Goal: Task Accomplishment & Management: Use online tool/utility

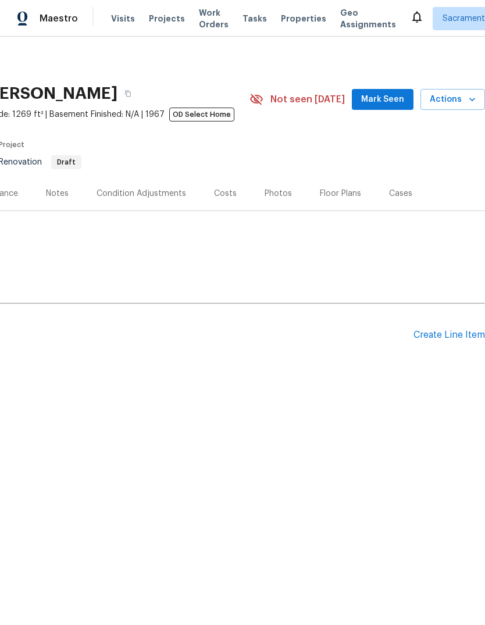
scroll to position [0, 172]
click at [446, 334] on div "Create Line Item" at bounding box center [450, 335] width 72 height 11
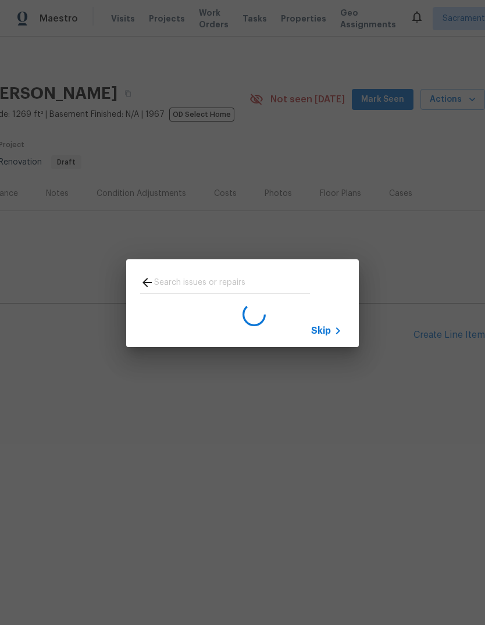
click at [329, 330] on span "Skip" at bounding box center [321, 331] width 20 height 12
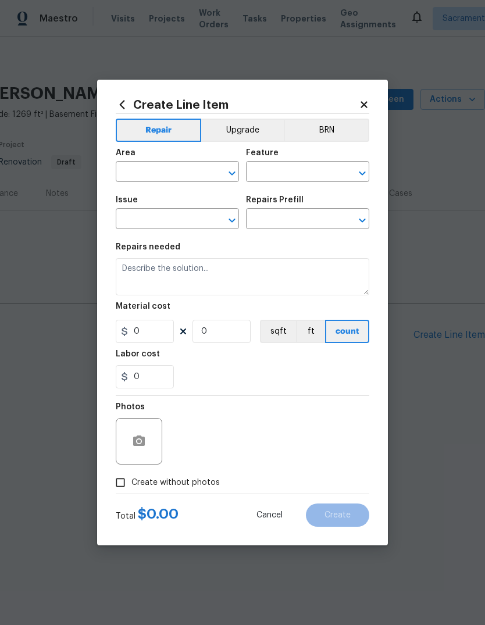
click at [172, 177] on input "text" at bounding box center [161, 173] width 91 height 18
type input "ext"
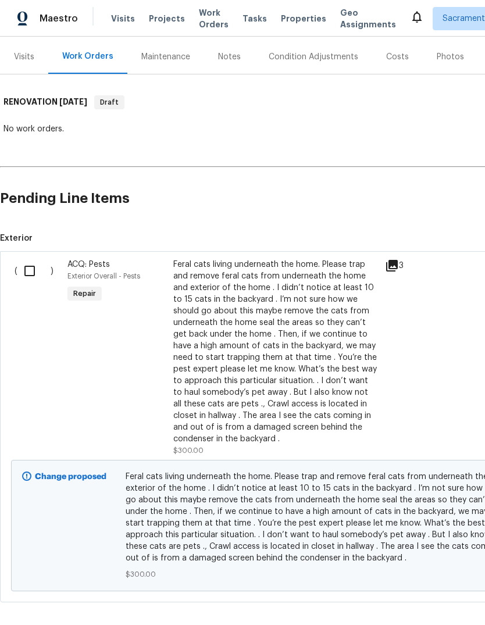
scroll to position [136, 0]
click at [24, 272] on input "checkbox" at bounding box center [33, 271] width 33 height 24
checkbox input "true"
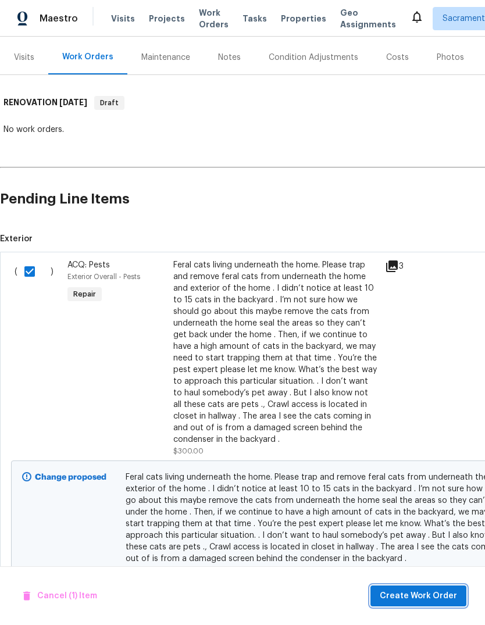
click at [434, 594] on span "Create Work Order" at bounding box center [418, 596] width 77 height 15
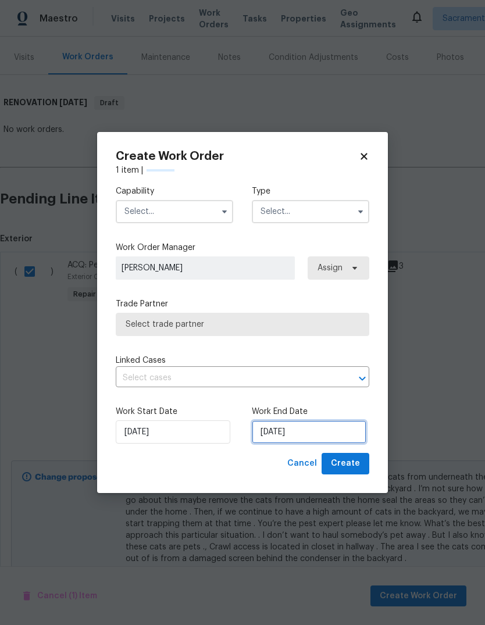
click at [320, 430] on input "9/5/2025" at bounding box center [309, 431] width 115 height 23
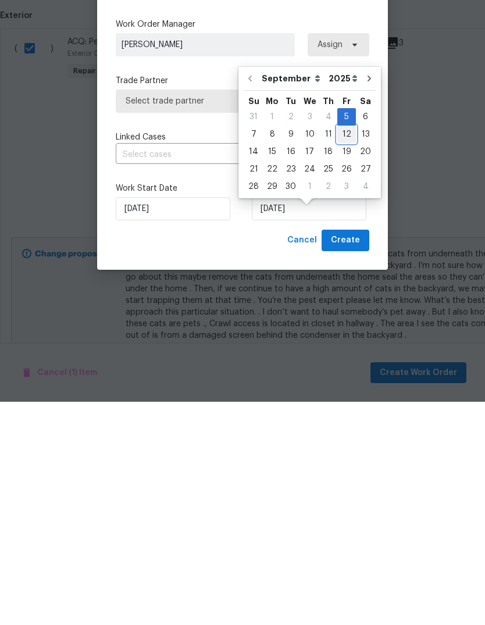
click at [347, 350] on div "12" at bounding box center [346, 358] width 19 height 16
type input "9/12/2025"
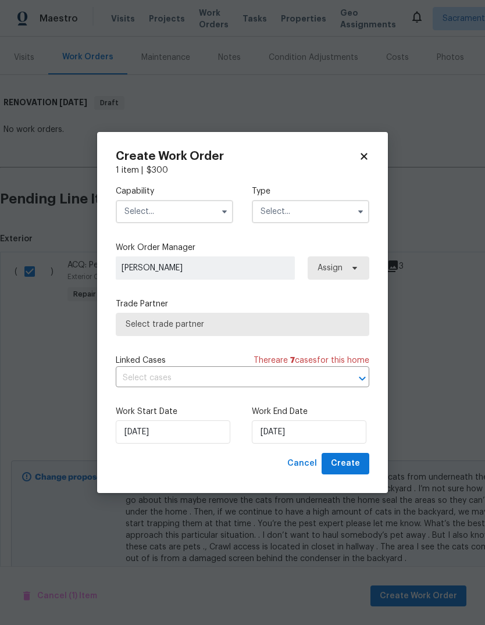
click at [215, 204] on input "text" at bounding box center [174, 211] width 117 height 23
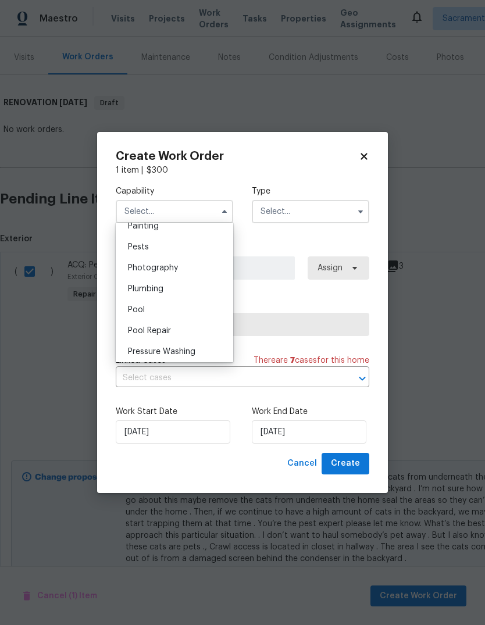
scroll to position [980, 0]
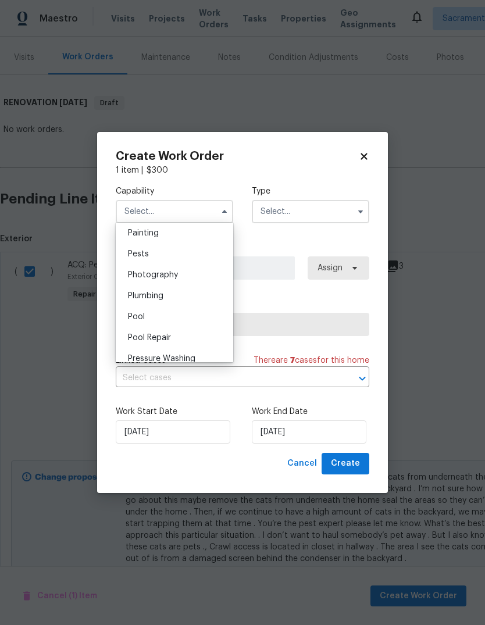
click at [168, 251] on div "Pests" at bounding box center [175, 254] width 112 height 21
type input "Pests"
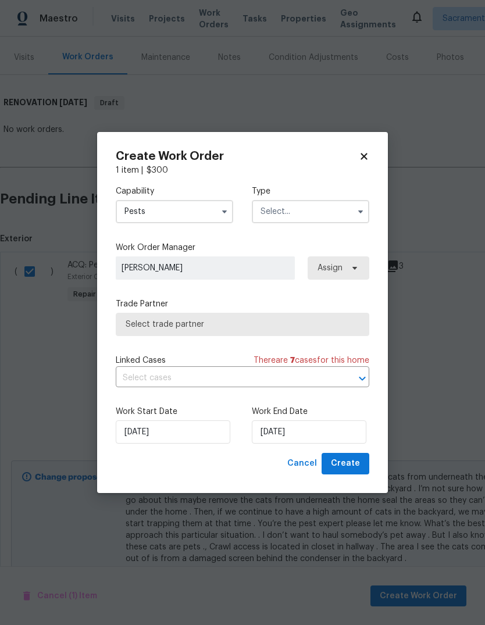
click at [340, 207] on input "text" at bounding box center [310, 211] width 117 height 23
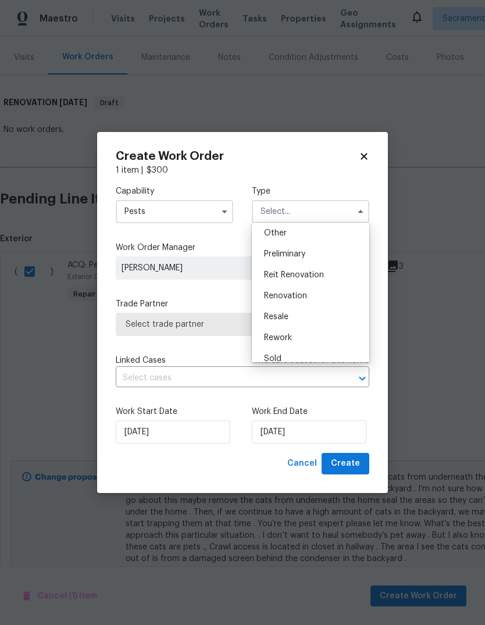
scroll to position [243, 0]
click at [322, 292] on div "Renovation" at bounding box center [311, 286] width 112 height 21
type input "Renovation"
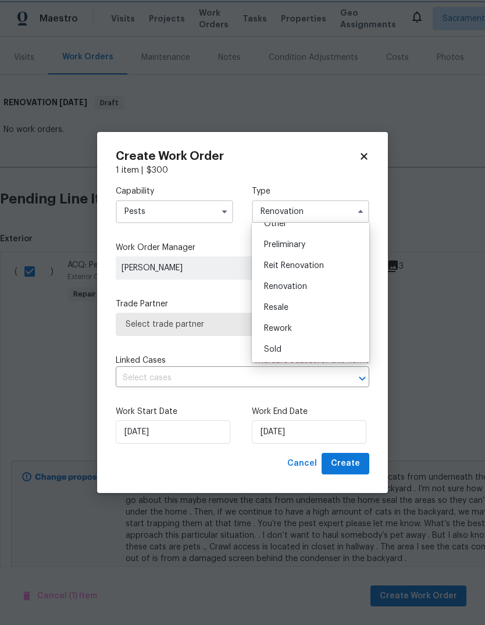
scroll to position [0, 0]
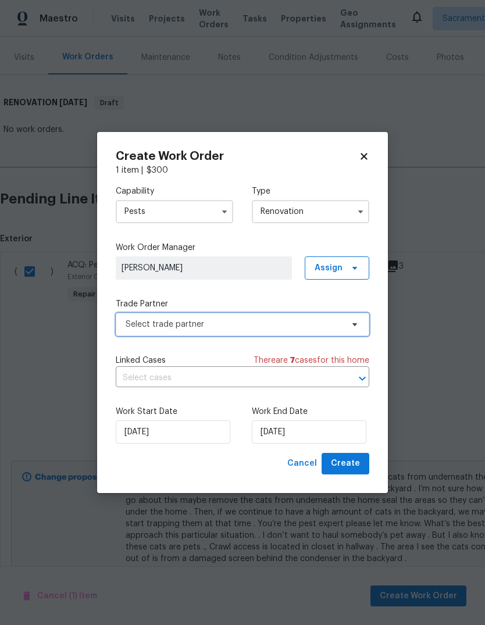
click at [327, 329] on span "Select trade partner" at bounding box center [234, 325] width 217 height 12
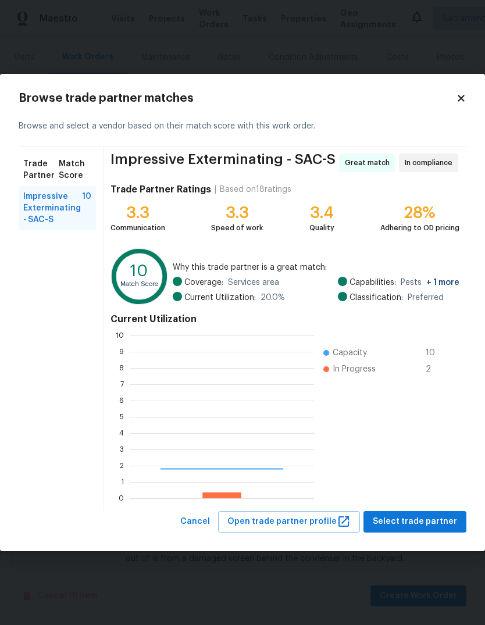
scroll to position [163, 184]
click at [34, 204] on span "Impressive Exterminating - SAC-S" at bounding box center [52, 208] width 59 height 35
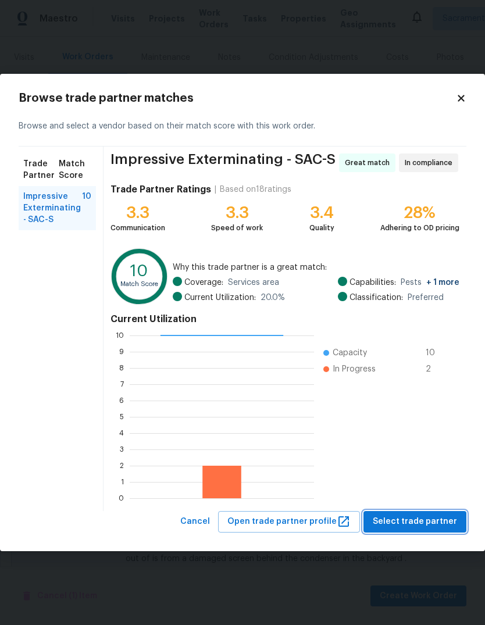
click at [432, 518] on span "Select trade partner" at bounding box center [415, 522] width 84 height 15
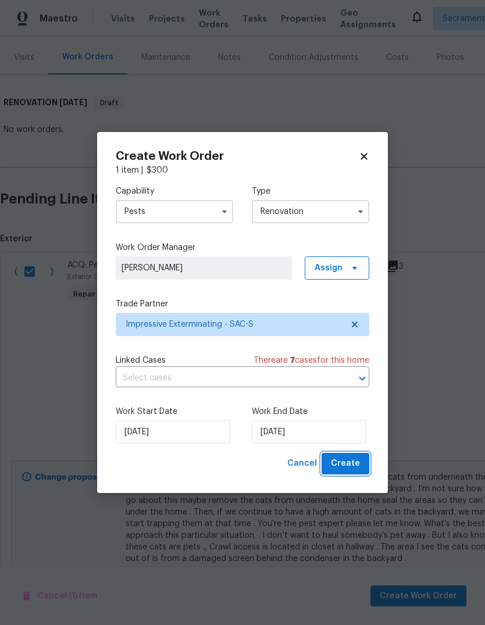
click at [359, 462] on span "Create" at bounding box center [345, 464] width 29 height 15
click at [352, 469] on div "Cancel Create" at bounding box center [326, 464] width 87 height 22
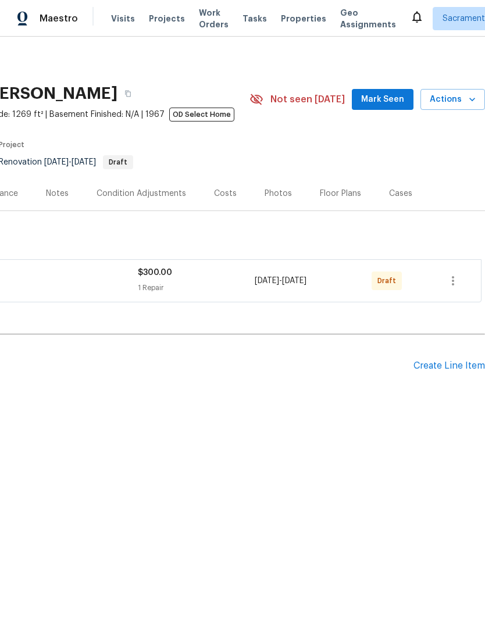
scroll to position [0, 172]
click at [454, 279] on icon "button" at bounding box center [453, 281] width 14 height 14
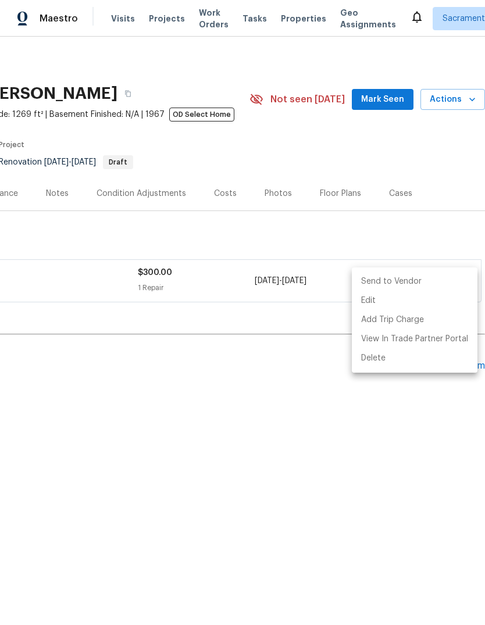
click at [409, 284] on li "Send to Vendor" at bounding box center [415, 281] width 126 height 19
click at [390, 281] on li "Send to Vendor" at bounding box center [415, 281] width 126 height 19
click at [389, 474] on div at bounding box center [242, 312] width 485 height 625
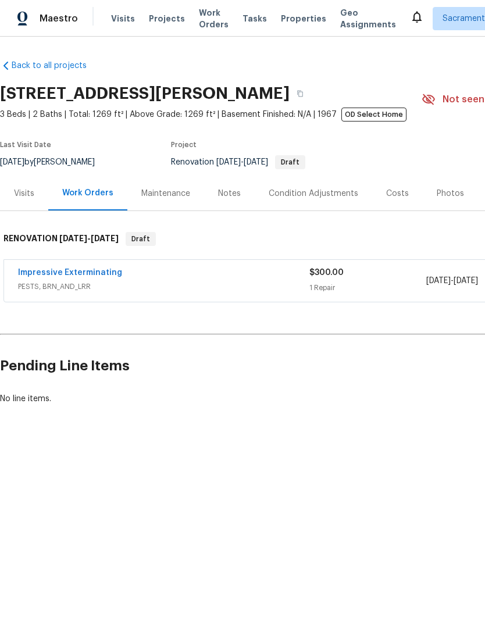
scroll to position [0, 0]
click at [42, 277] on link "Impressive Exterminating" at bounding box center [70, 273] width 104 height 8
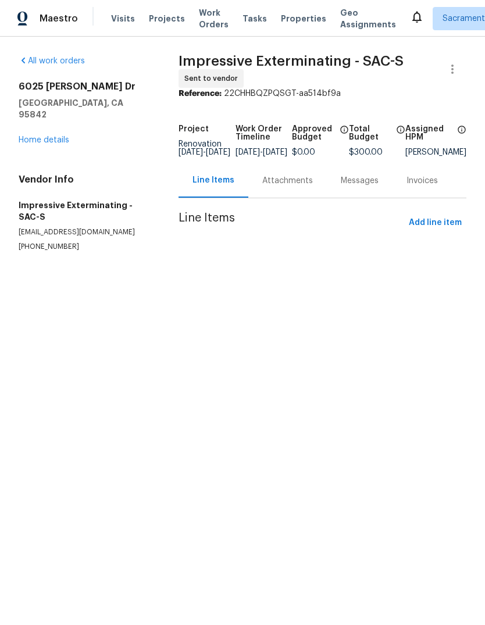
click at [30, 136] on link "Home details" at bounding box center [44, 140] width 51 height 8
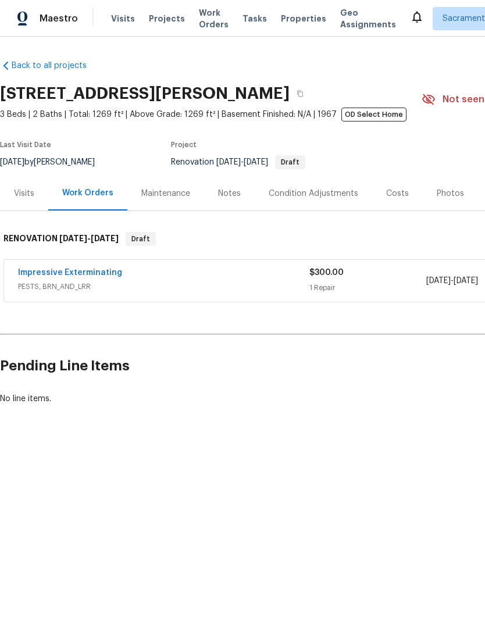
click at [54, 270] on link "Impressive Exterminating" at bounding box center [70, 273] width 104 height 8
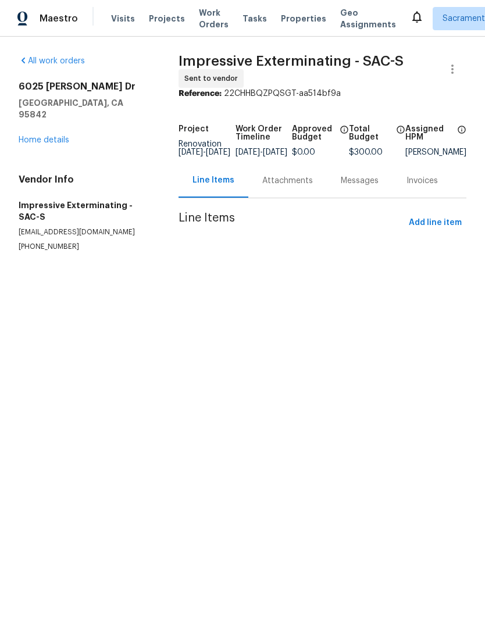
click at [364, 187] on div "Messages" at bounding box center [360, 181] width 38 height 12
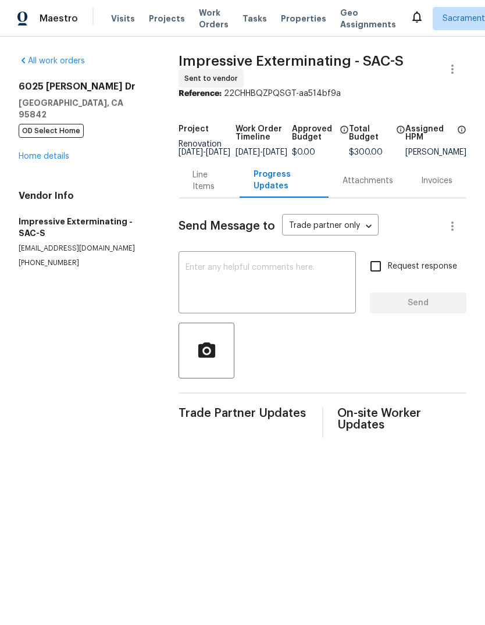
click at [198, 275] on textarea at bounding box center [267, 283] width 163 height 41
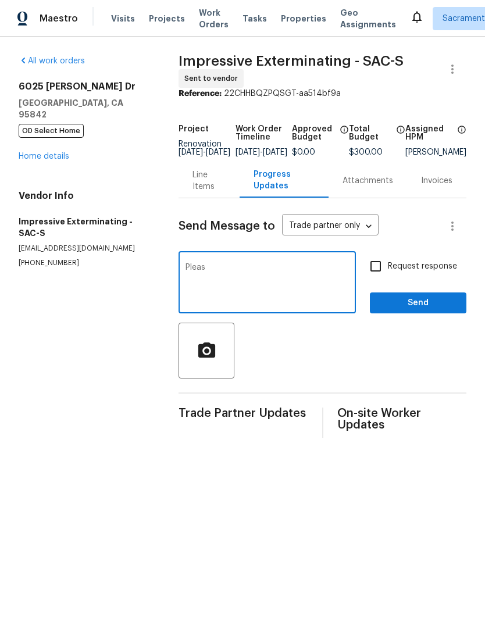
type textarea "Plea"
type textarea "I just sent you a work order for feral cats leaving underneath the home. Please…"
click at [374, 269] on input "Request response" at bounding box center [376, 266] width 24 height 24
checkbox input "true"
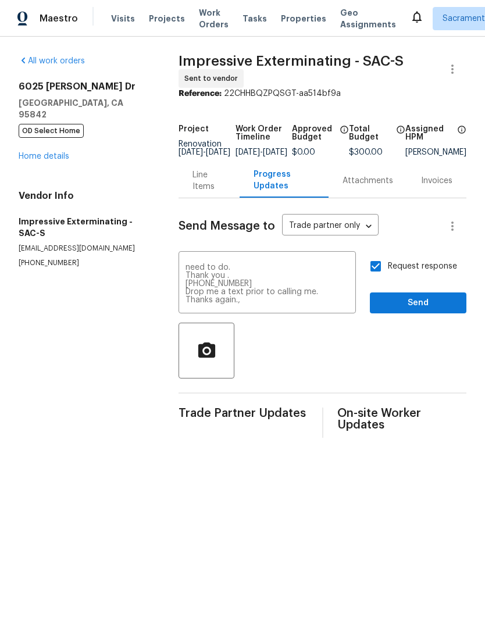
click at [415, 302] on button "Send" at bounding box center [418, 304] width 97 height 22
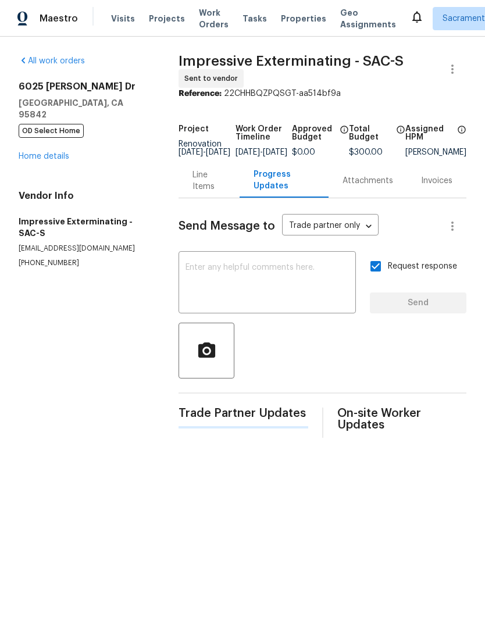
scroll to position [0, 0]
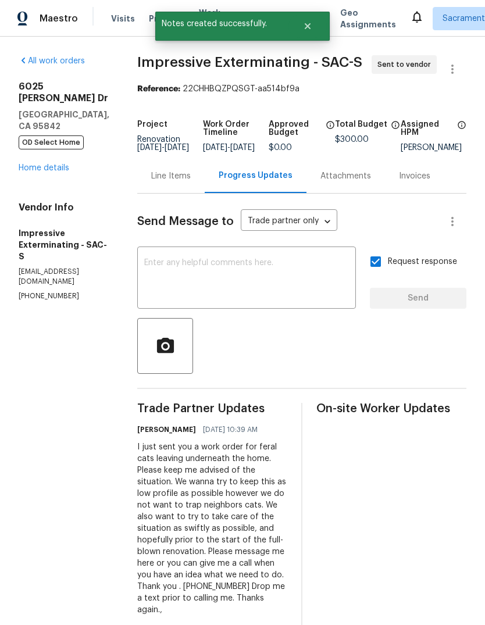
click at [37, 164] on link "Home details" at bounding box center [44, 168] width 51 height 8
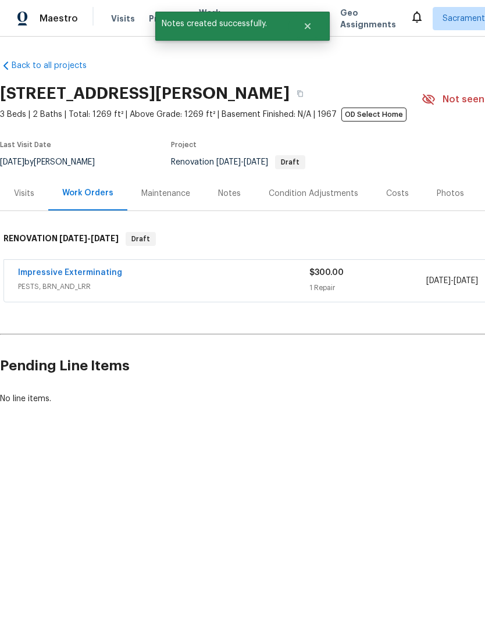
click at [243, 197] on div "Notes" at bounding box center [229, 193] width 51 height 34
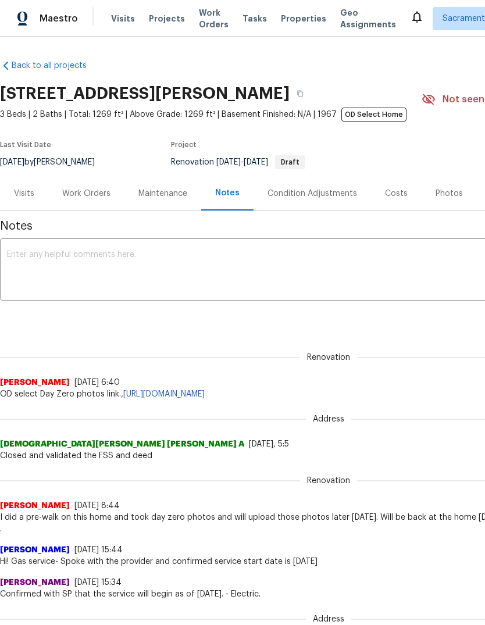
click at [247, 15] on span "Tasks" at bounding box center [255, 19] width 24 height 8
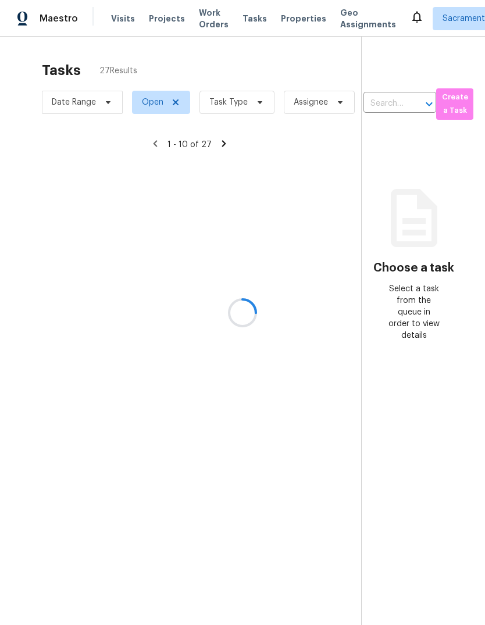
click at [255, 104] on div at bounding box center [242, 312] width 485 height 625
click at [258, 108] on div at bounding box center [242, 312] width 485 height 625
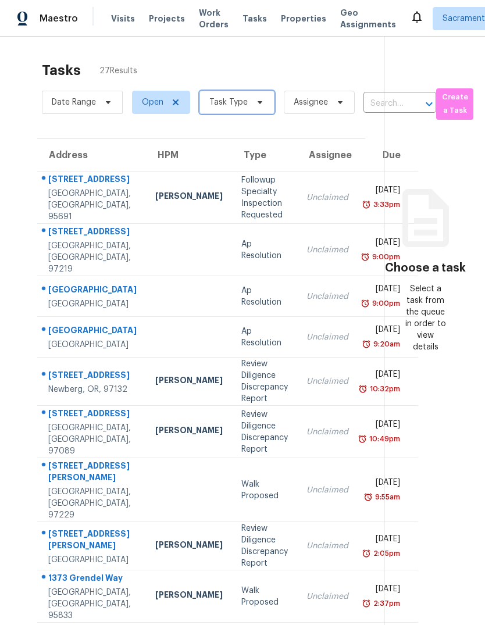
click at [263, 99] on span "Task Type" at bounding box center [236, 102] width 75 height 23
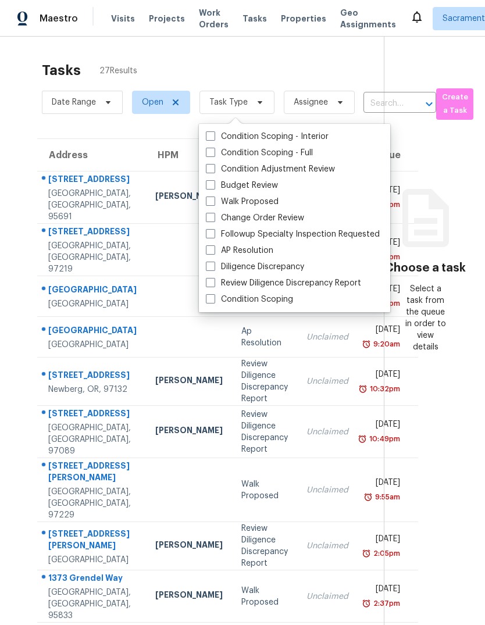
click at [212, 187] on span at bounding box center [210, 184] width 9 height 9
click at [212, 187] on input "Budget Review" at bounding box center [210, 184] width 8 height 8
checkbox input "true"
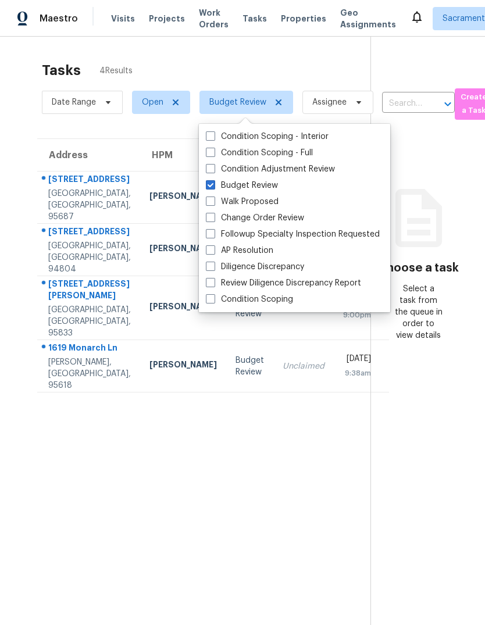
click at [268, 528] on section "Tasks 4 Results Date Range Open Budget Review Assignee ​ Create a Task Address …" at bounding box center [195, 358] width 352 height 607
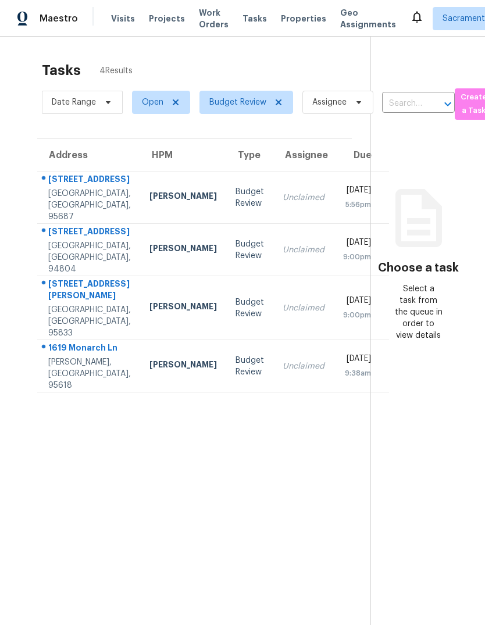
click at [63, 206] on div "Vacaville, CA, 95687" at bounding box center [89, 205] width 83 height 35
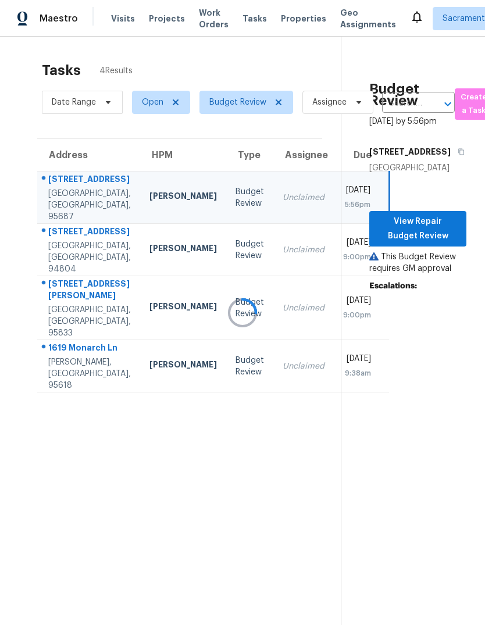
click at [436, 261] on div at bounding box center [242, 312] width 485 height 625
click at [429, 262] on div at bounding box center [242, 312] width 485 height 625
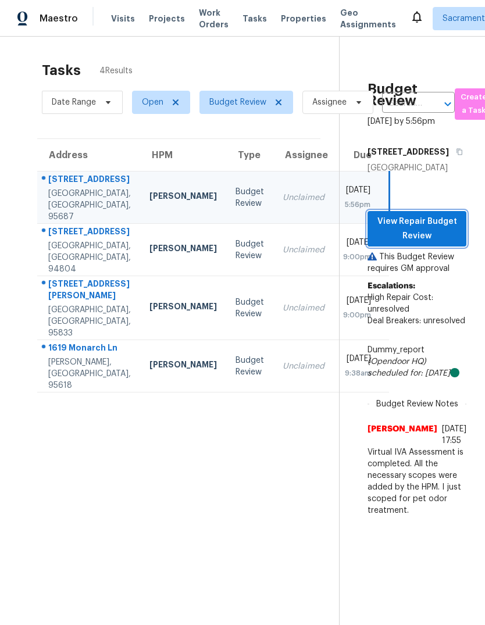
click at [436, 243] on span "View Repair Budget Review" at bounding box center [417, 229] width 80 height 28
